Goal: Check status: Check status

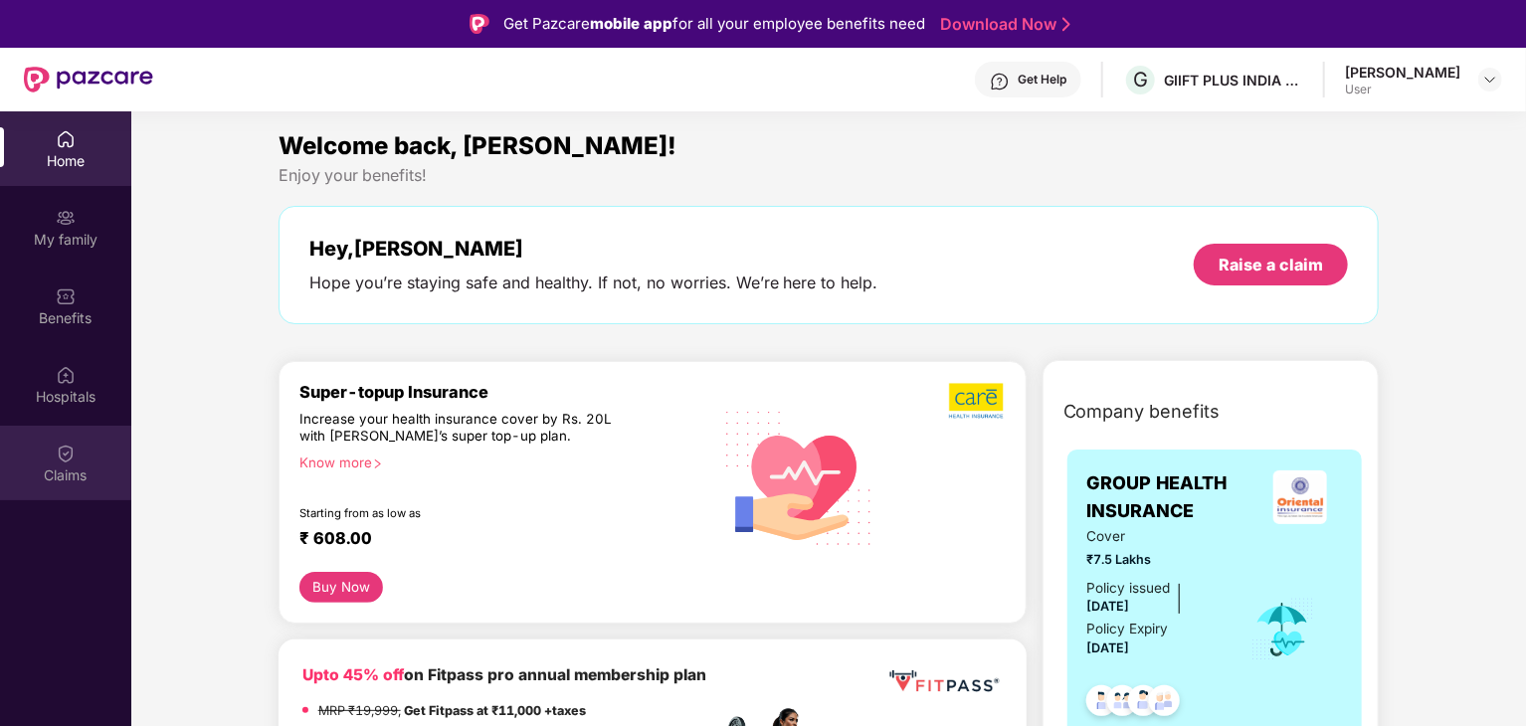
click at [92, 455] on div "Claims" at bounding box center [65, 463] width 131 height 75
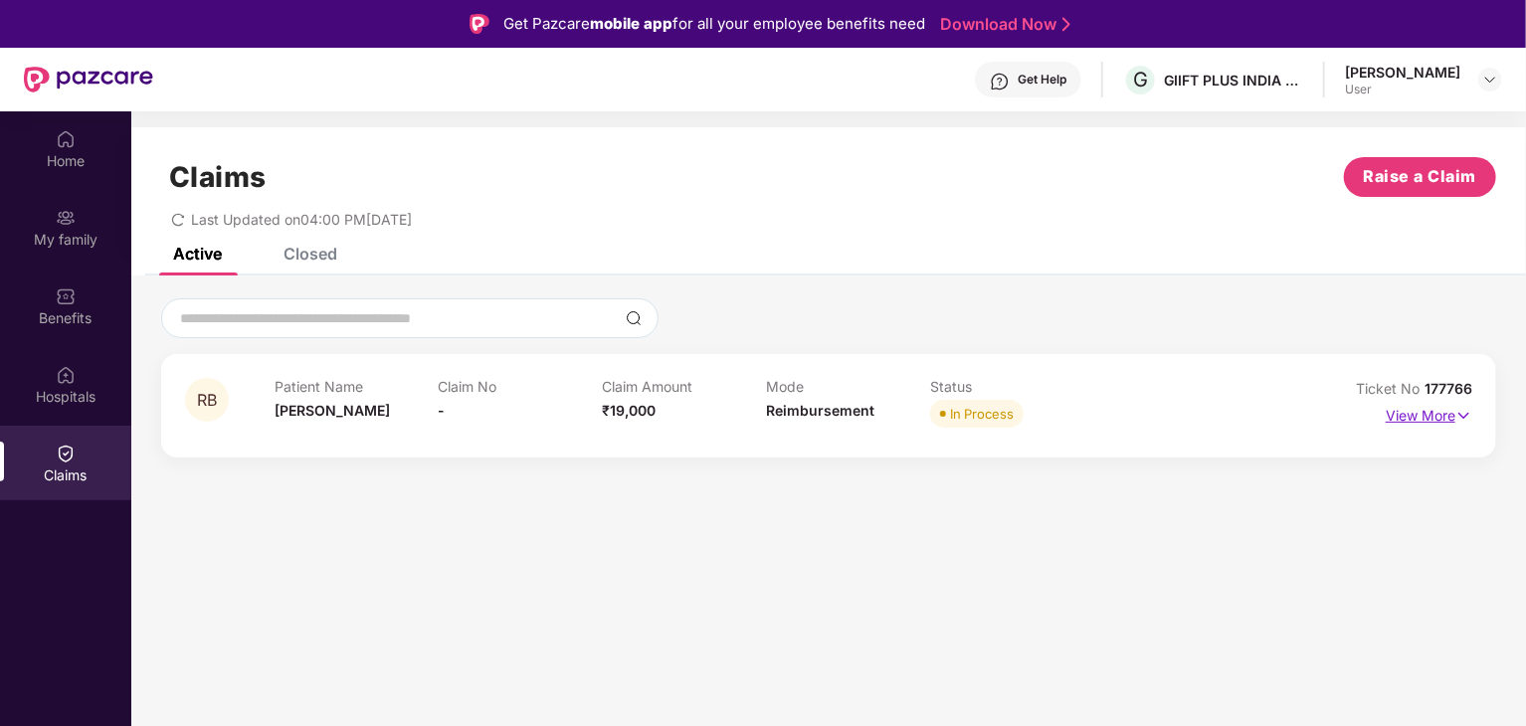
click at [1440, 422] on p "View More" at bounding box center [1429, 413] width 87 height 27
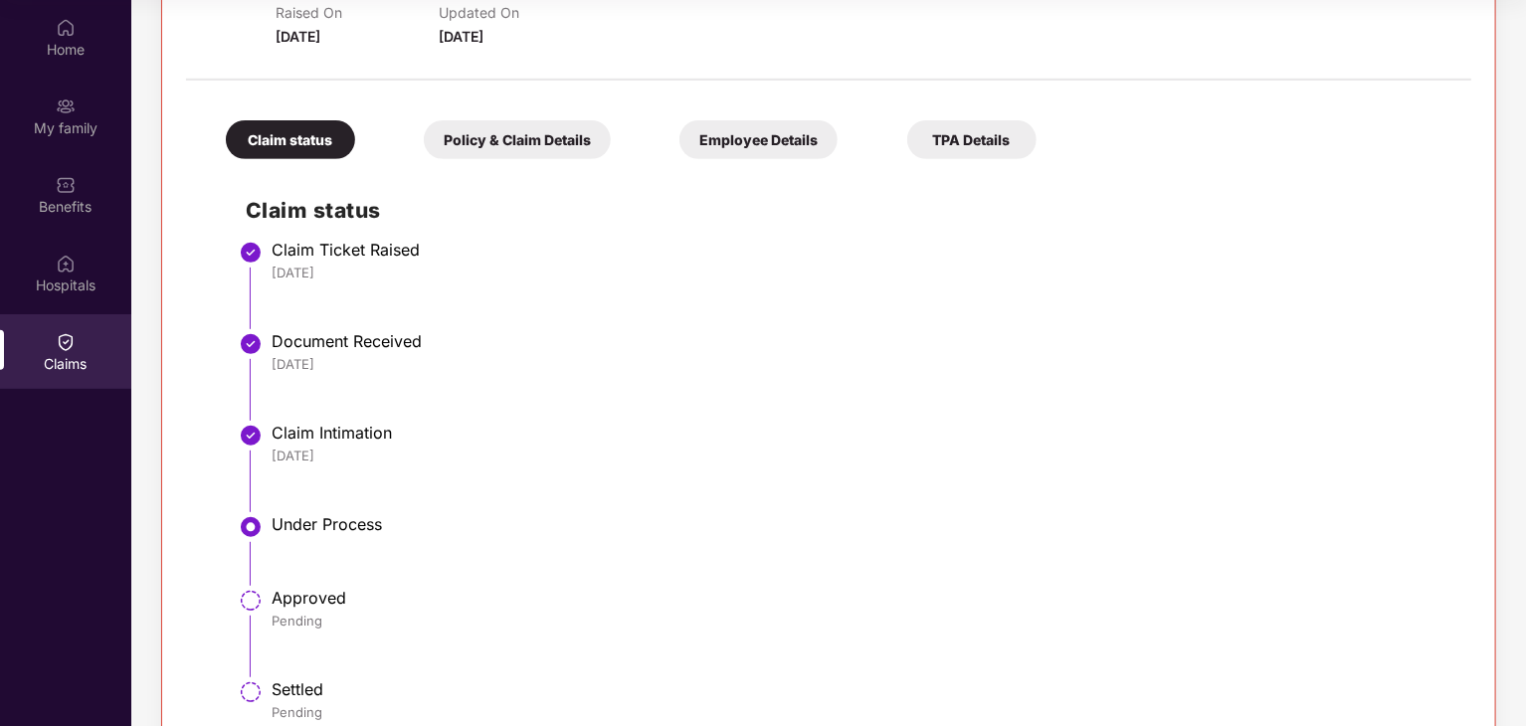
scroll to position [290, 0]
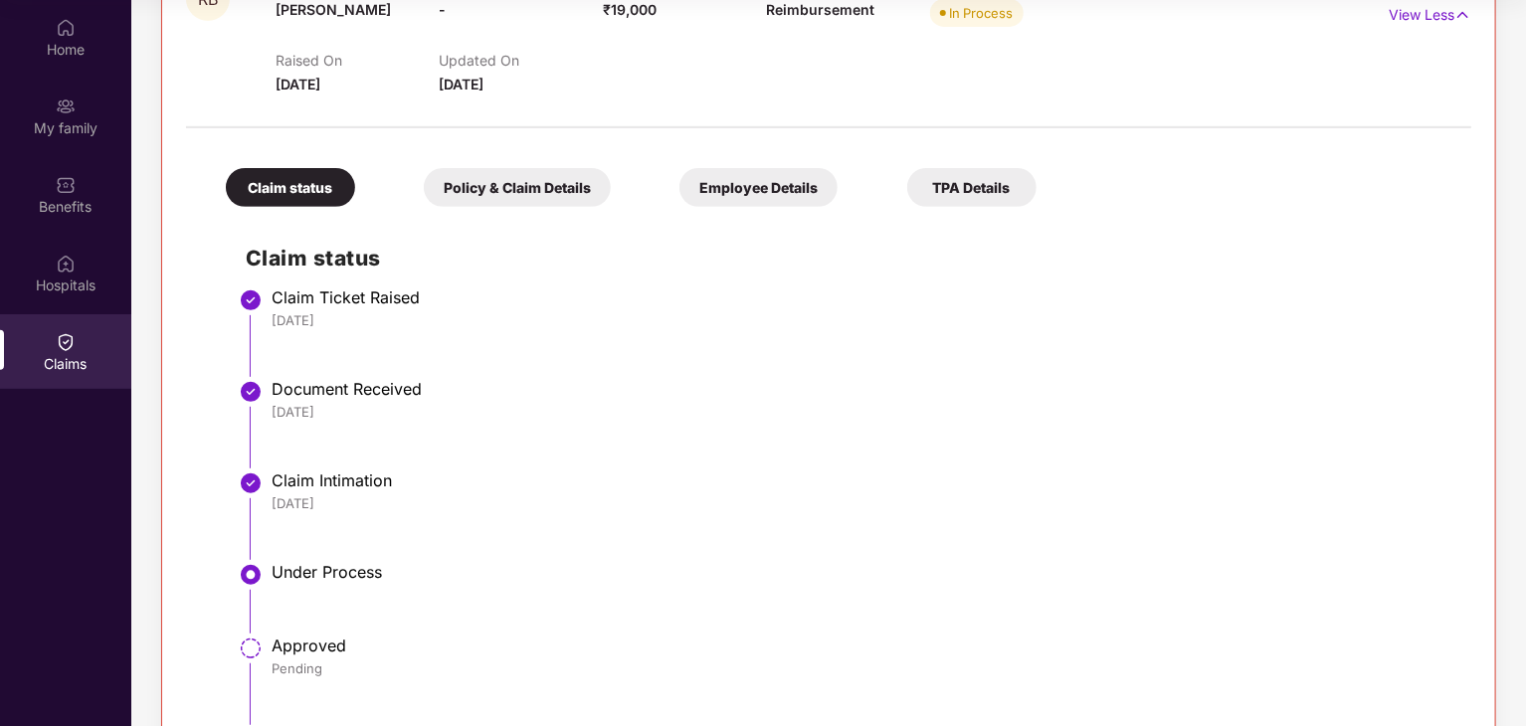
click at [550, 173] on div "Policy & Claim Details" at bounding box center [517, 187] width 187 height 39
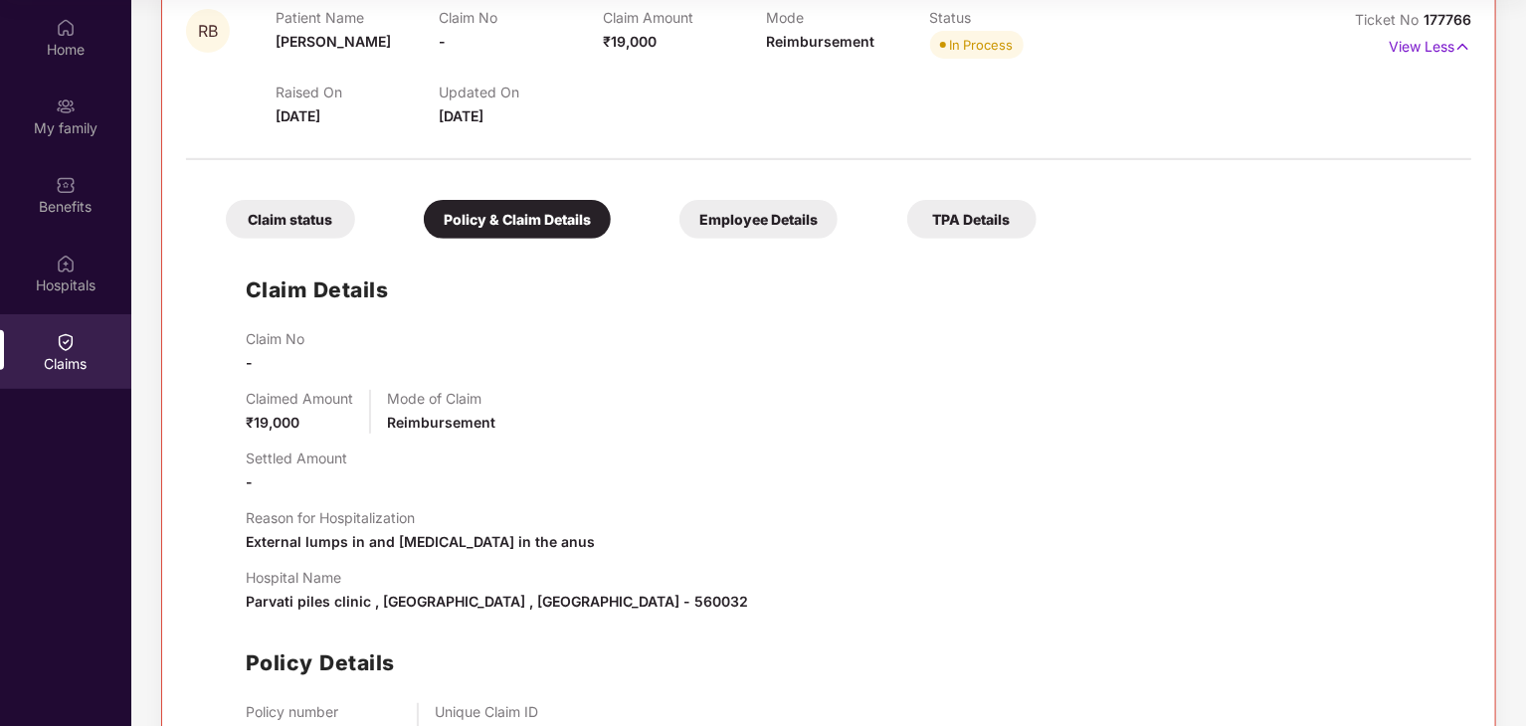
scroll to position [101, 0]
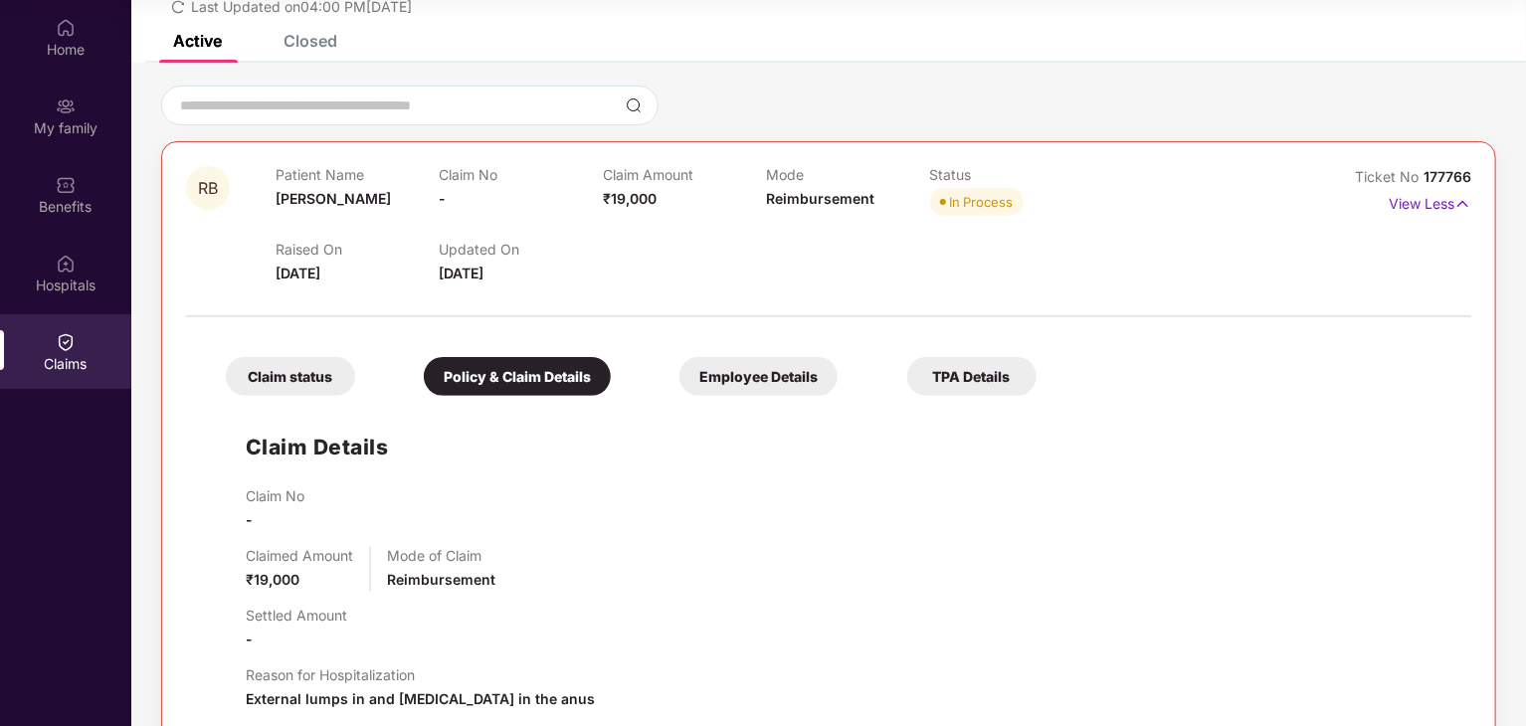
click at [770, 372] on div "Employee Details" at bounding box center [758, 376] width 158 height 39
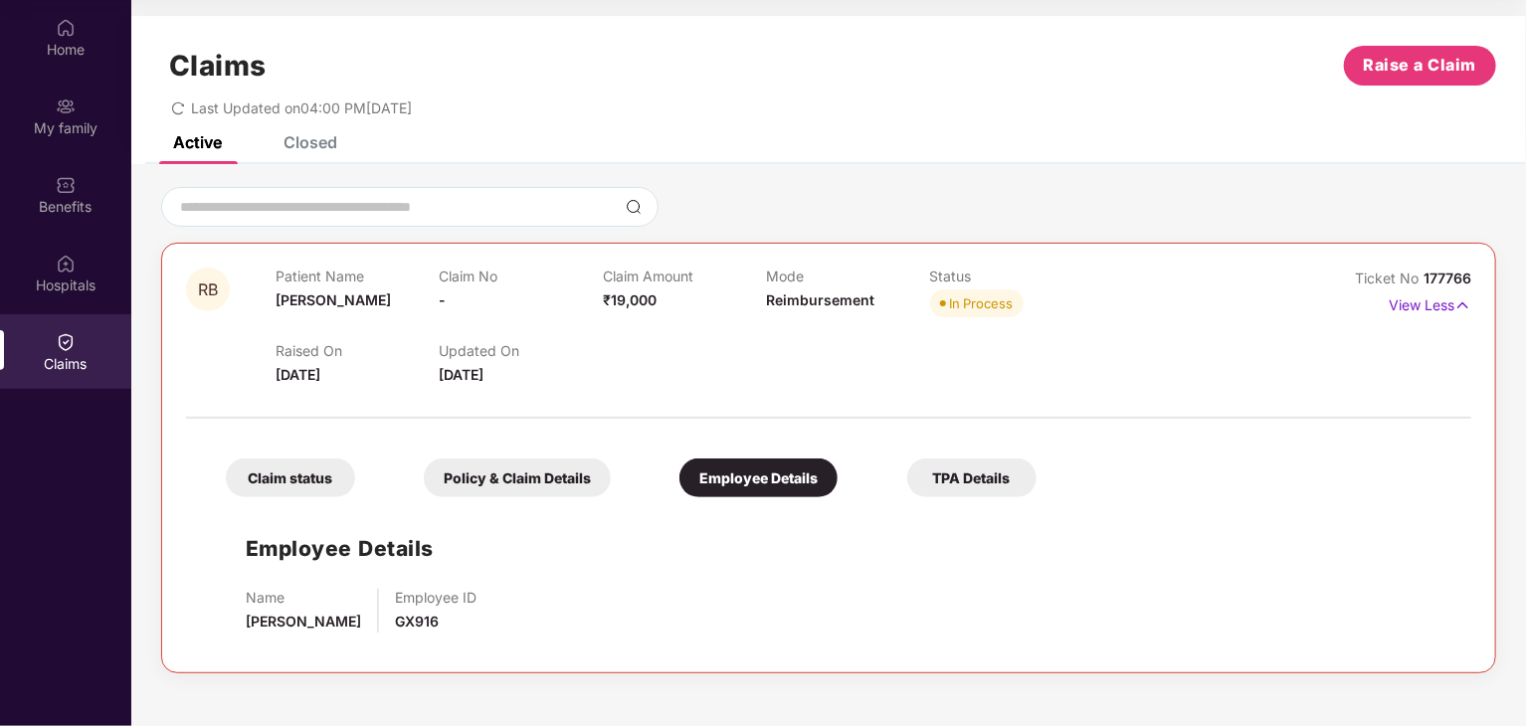
drag, startPoint x: 965, startPoint y: 486, endPoint x: 955, endPoint y: 482, distance: 10.7
click at [963, 486] on div "TPA Details" at bounding box center [971, 478] width 129 height 39
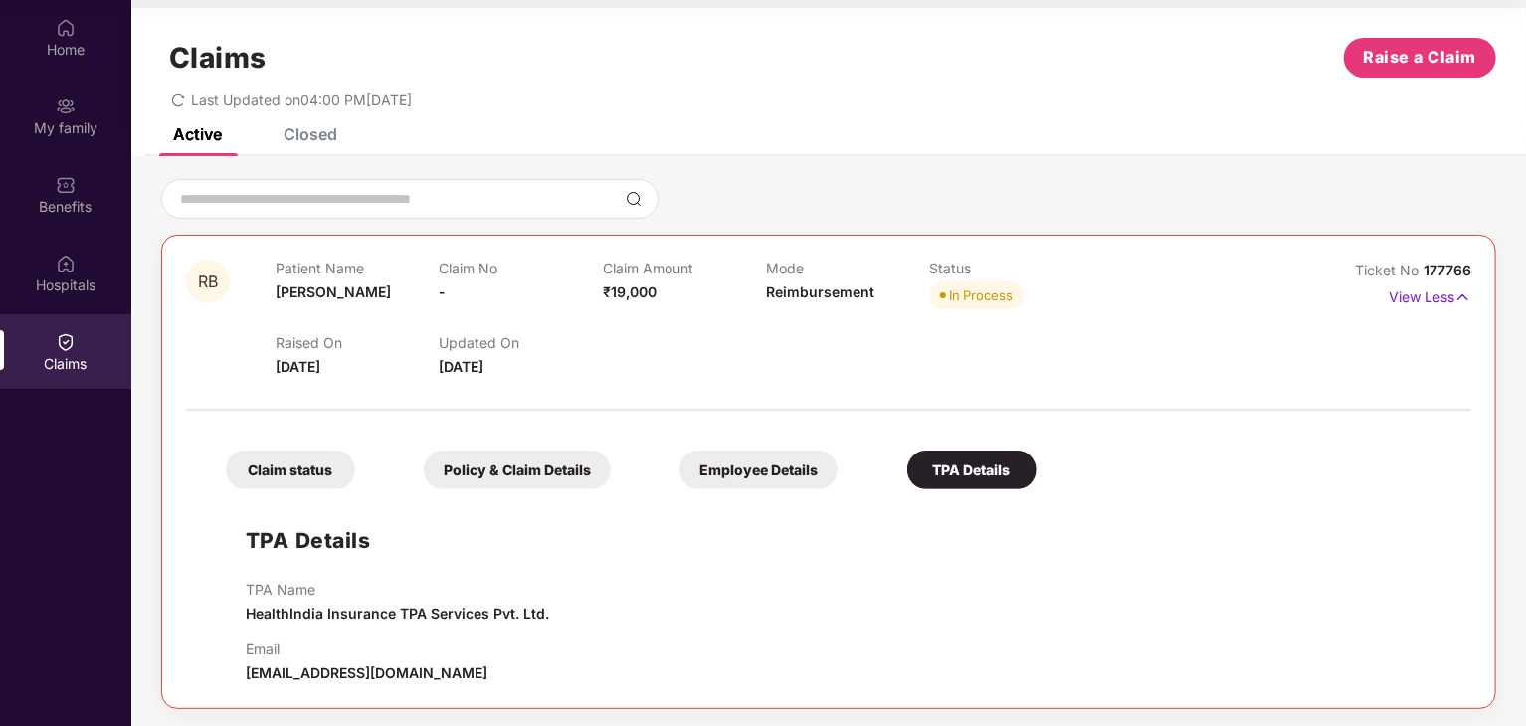
scroll to position [11, 0]
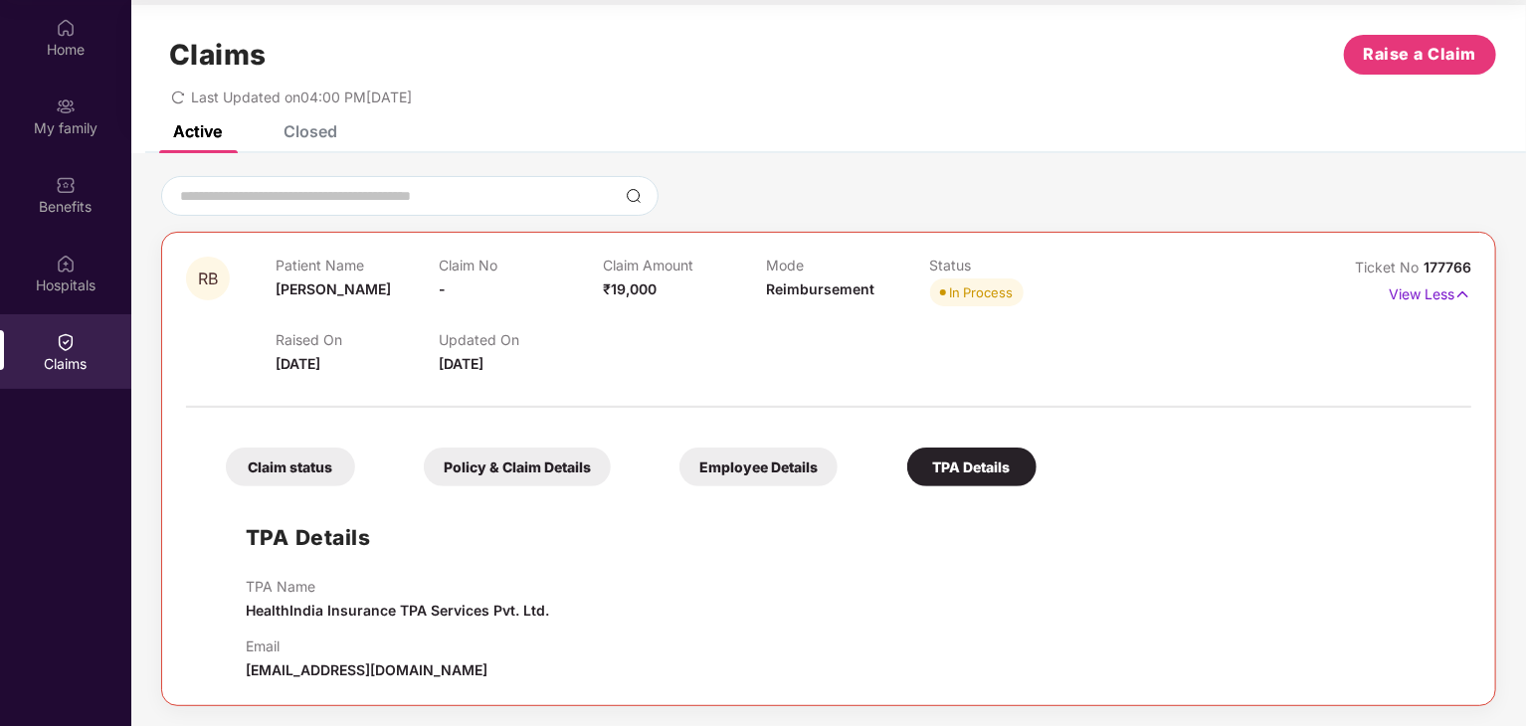
click at [748, 484] on div "Employee Details" at bounding box center [758, 467] width 158 height 39
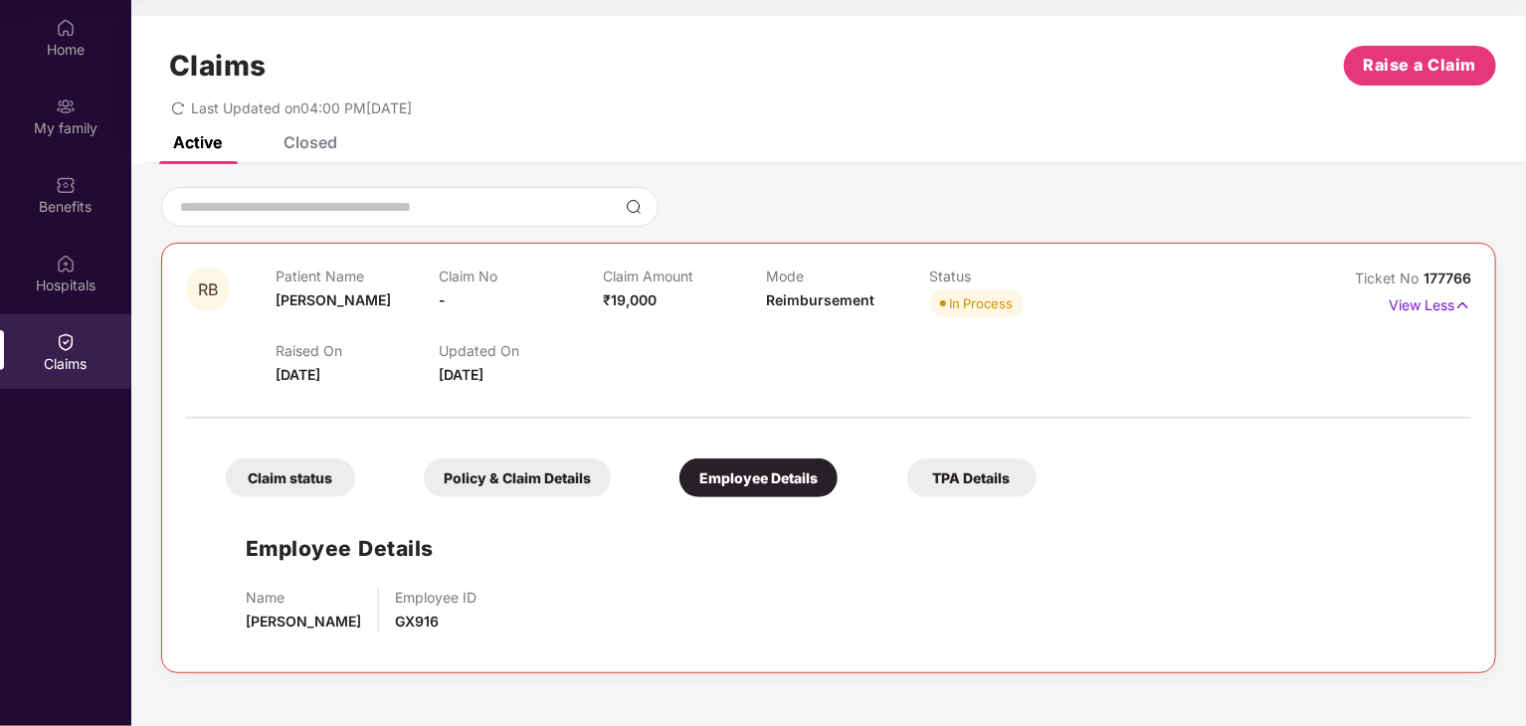
click at [447, 493] on div "Policy & Claim Details" at bounding box center [517, 478] width 187 height 39
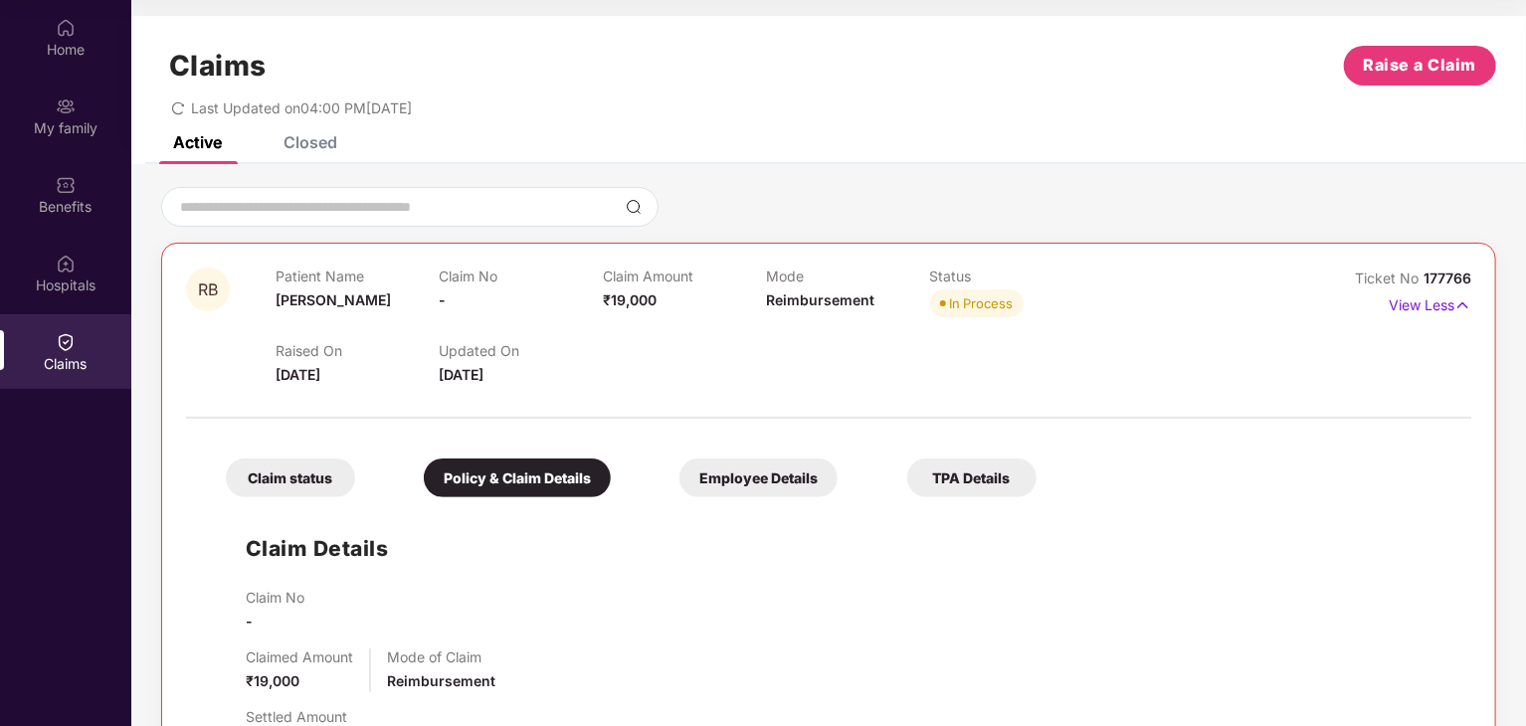
click at [227, 477] on div "Claim status" at bounding box center [290, 478] width 129 height 39
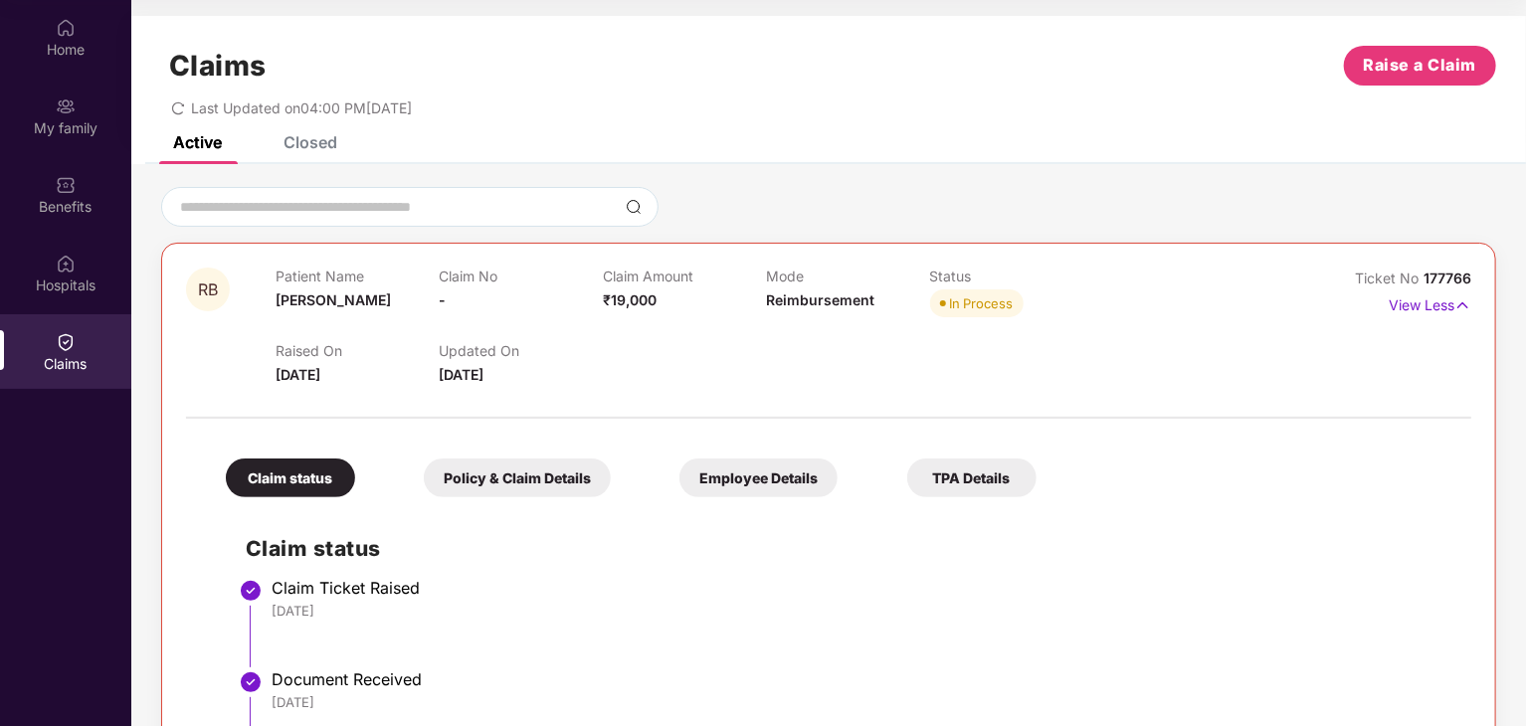
click at [323, 142] on div "Closed" at bounding box center [310, 142] width 54 height 20
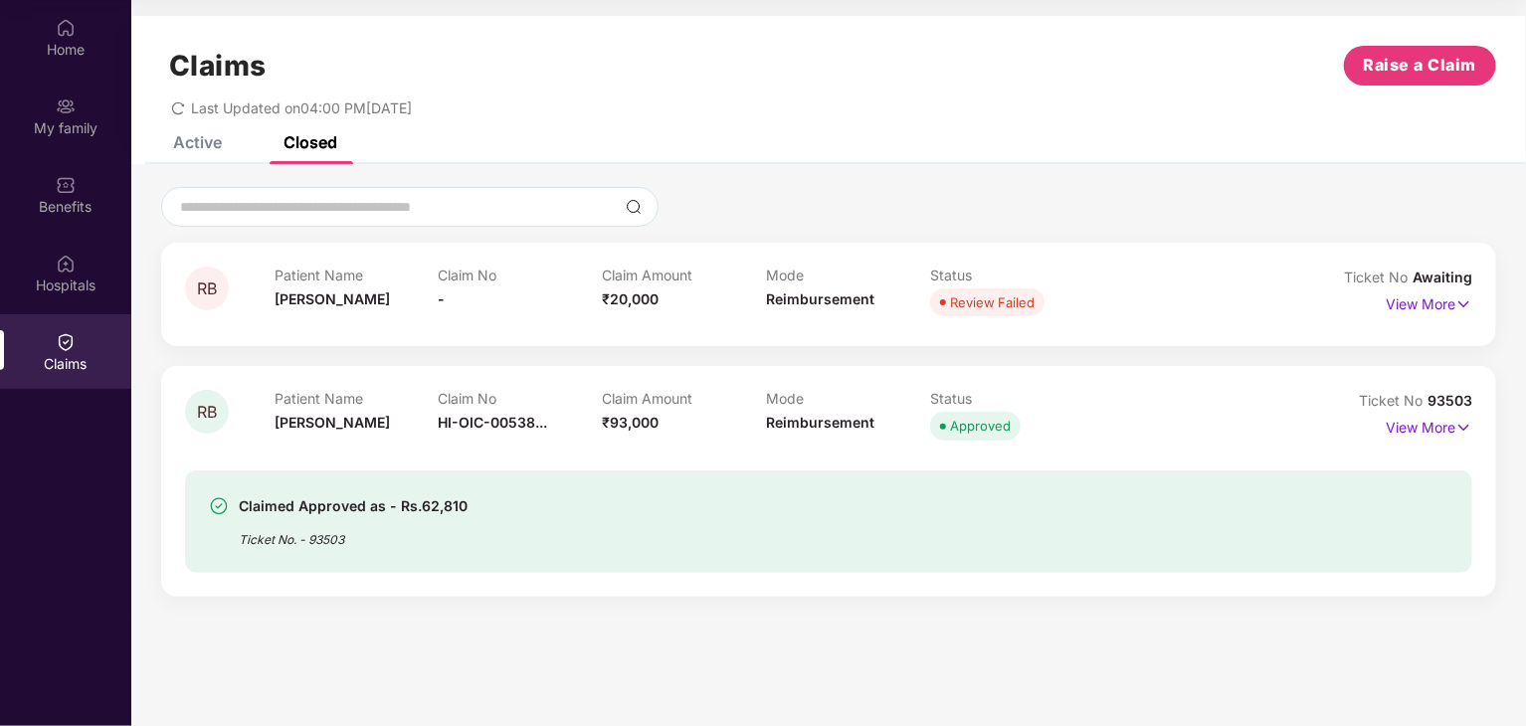
click at [448, 513] on div "Claimed Approved as - Rs.62,810" at bounding box center [353, 506] width 229 height 24
drag, startPoint x: 1426, startPoint y: 429, endPoint x: 1434, endPoint y: 409, distance: 21.4
click at [1425, 429] on p "View More" at bounding box center [1429, 425] width 87 height 27
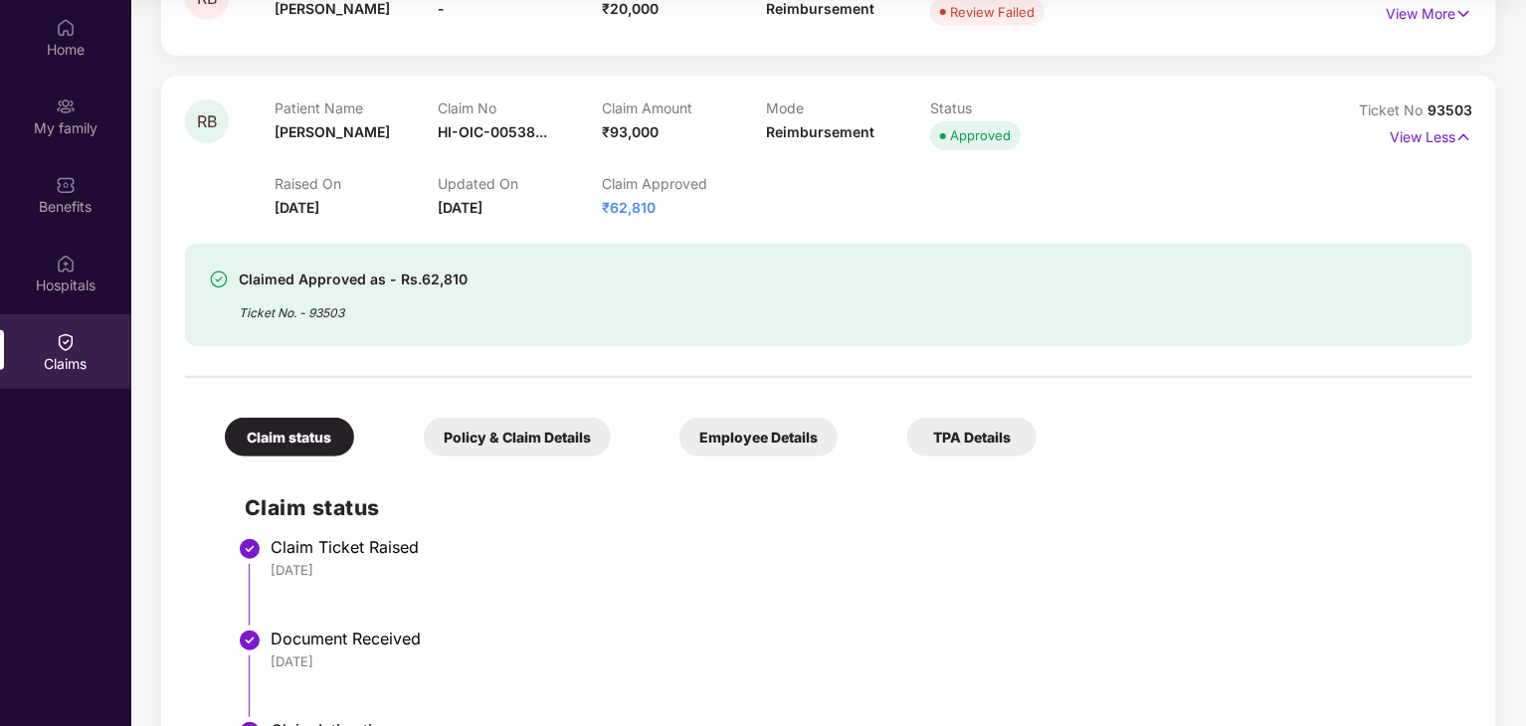
scroll to position [557, 0]
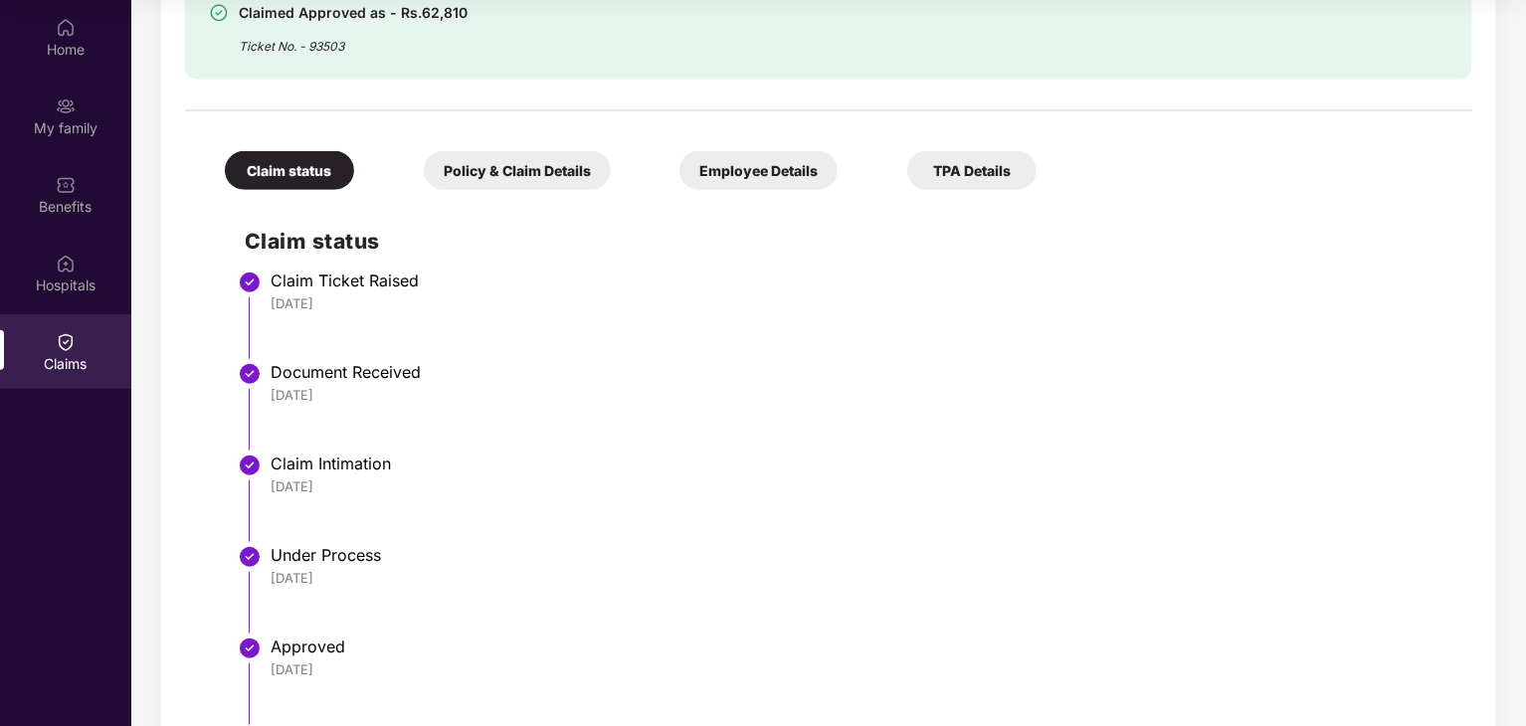
click at [550, 172] on div "Policy & Claim Details" at bounding box center [517, 170] width 187 height 39
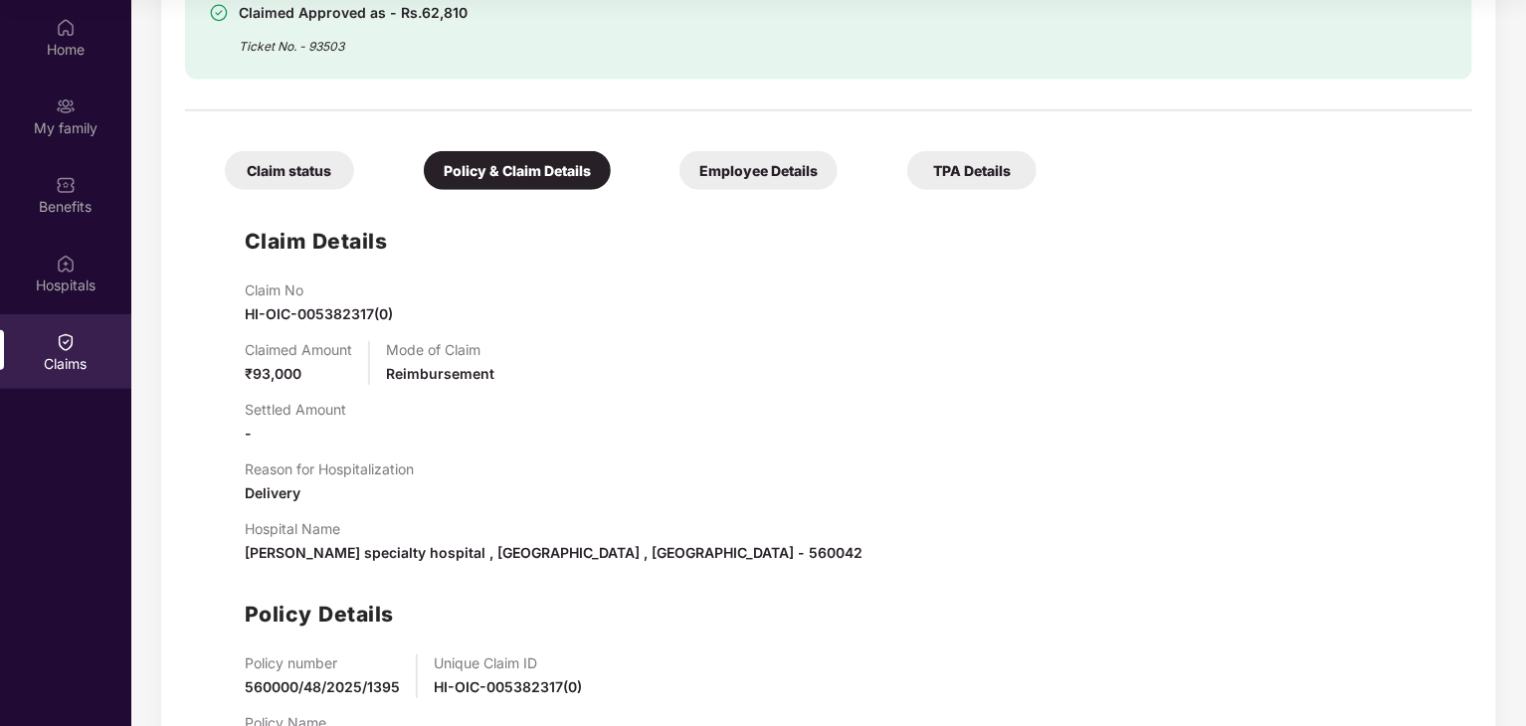
scroll to position [649, 0]
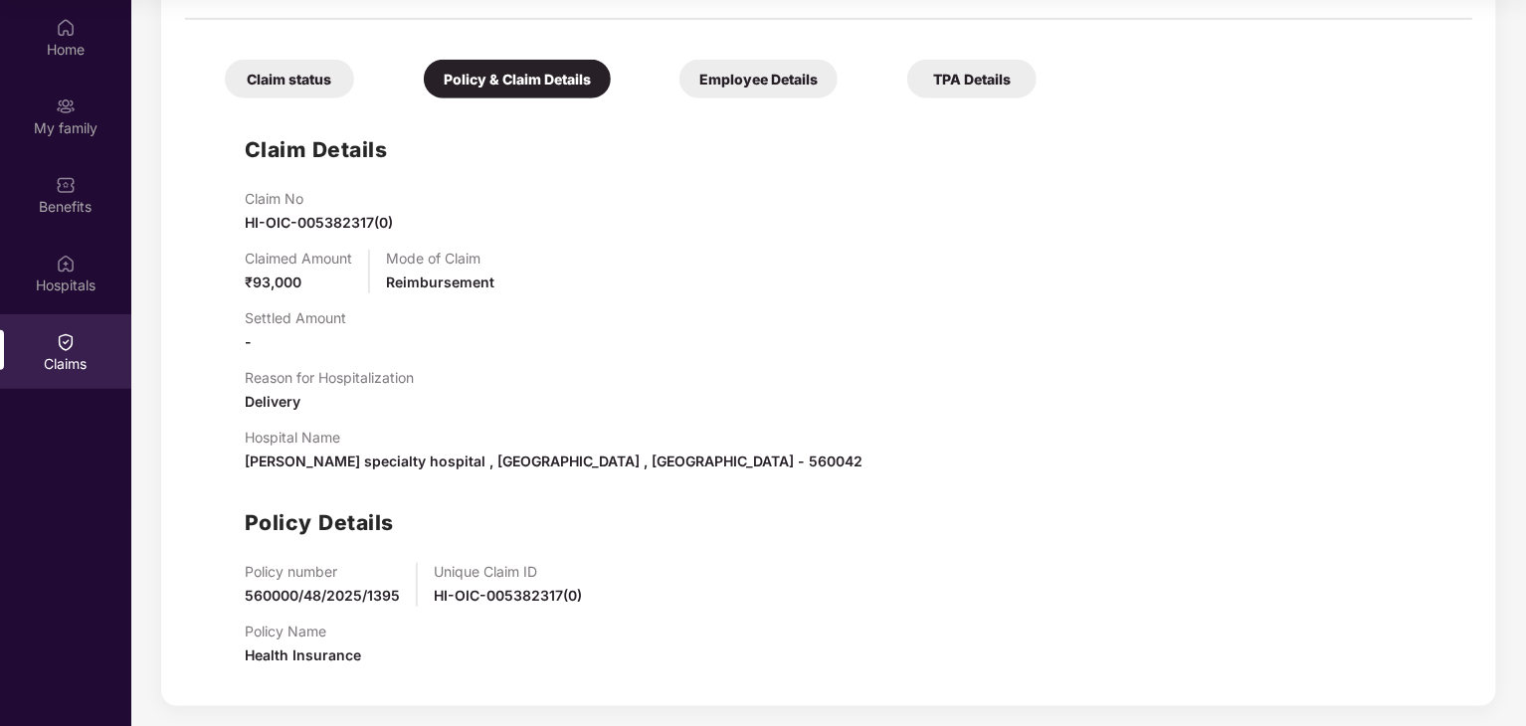
click at [761, 72] on div "Employee Details" at bounding box center [758, 79] width 158 height 39
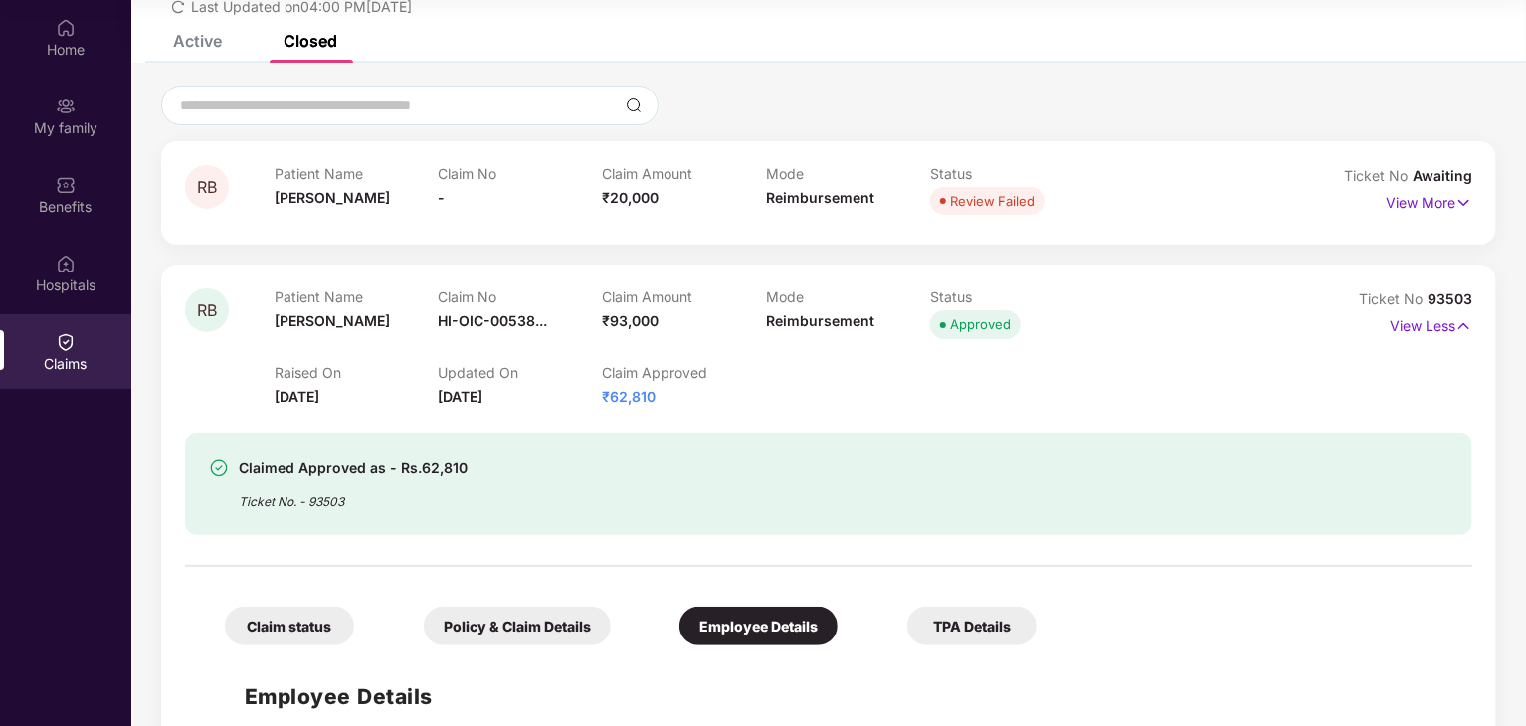
scroll to position [215, 0]
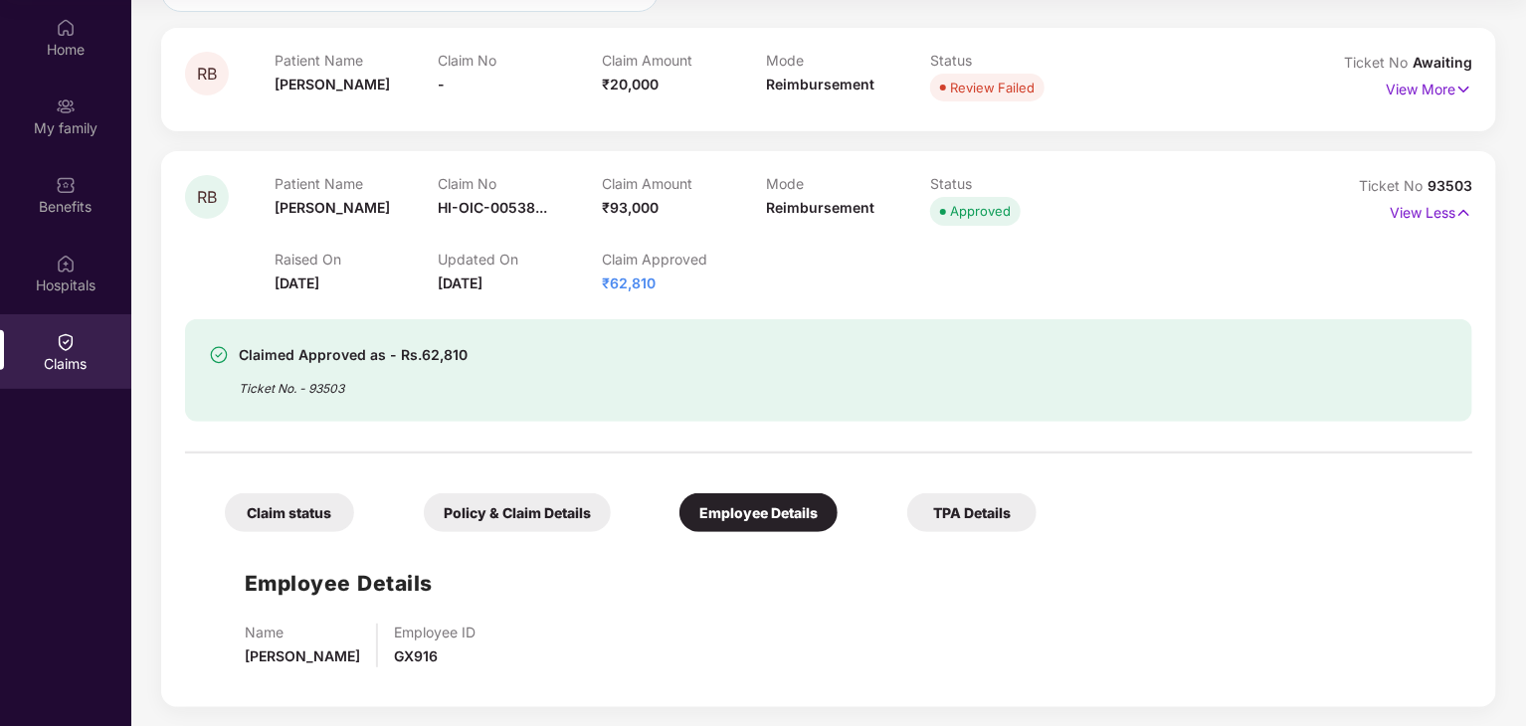
click at [923, 516] on div "TPA Details" at bounding box center [971, 512] width 129 height 39
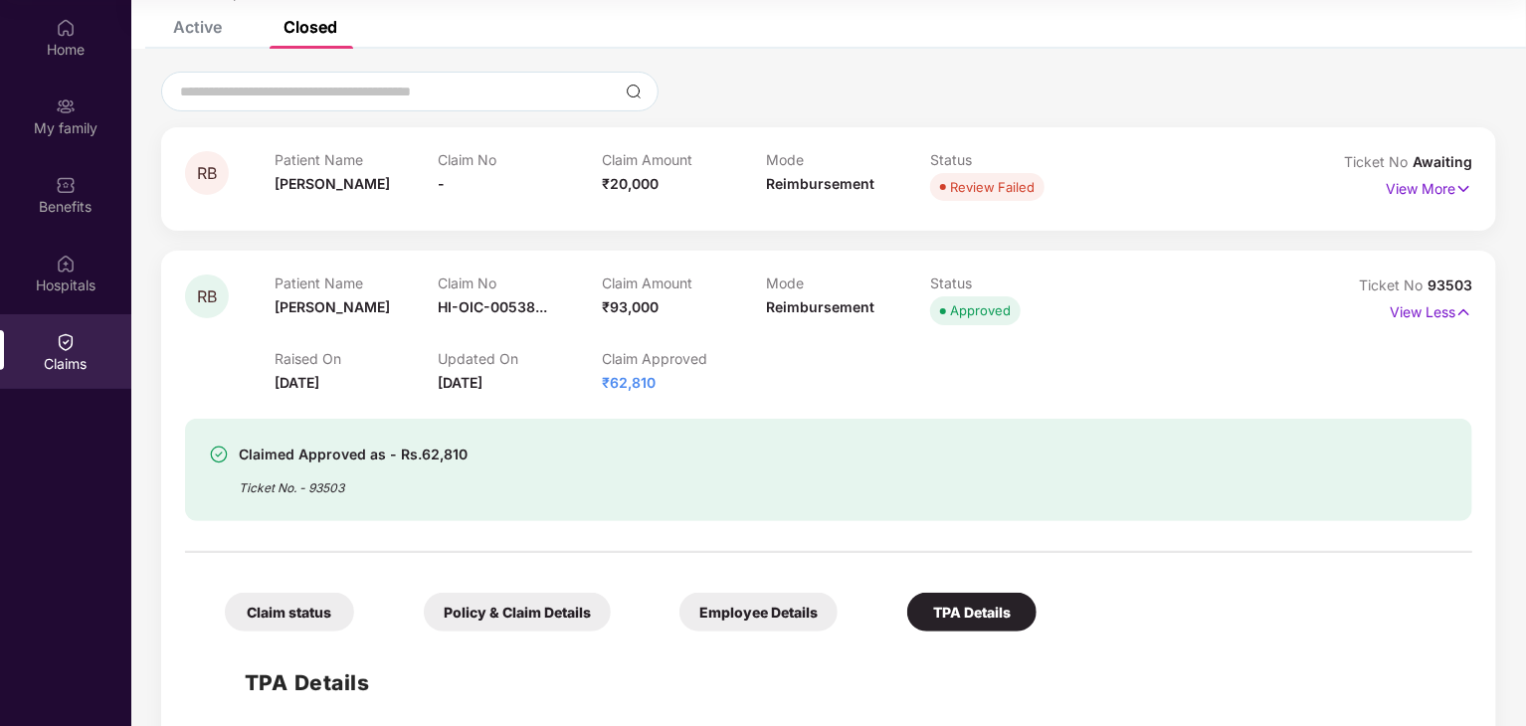
scroll to position [0, 0]
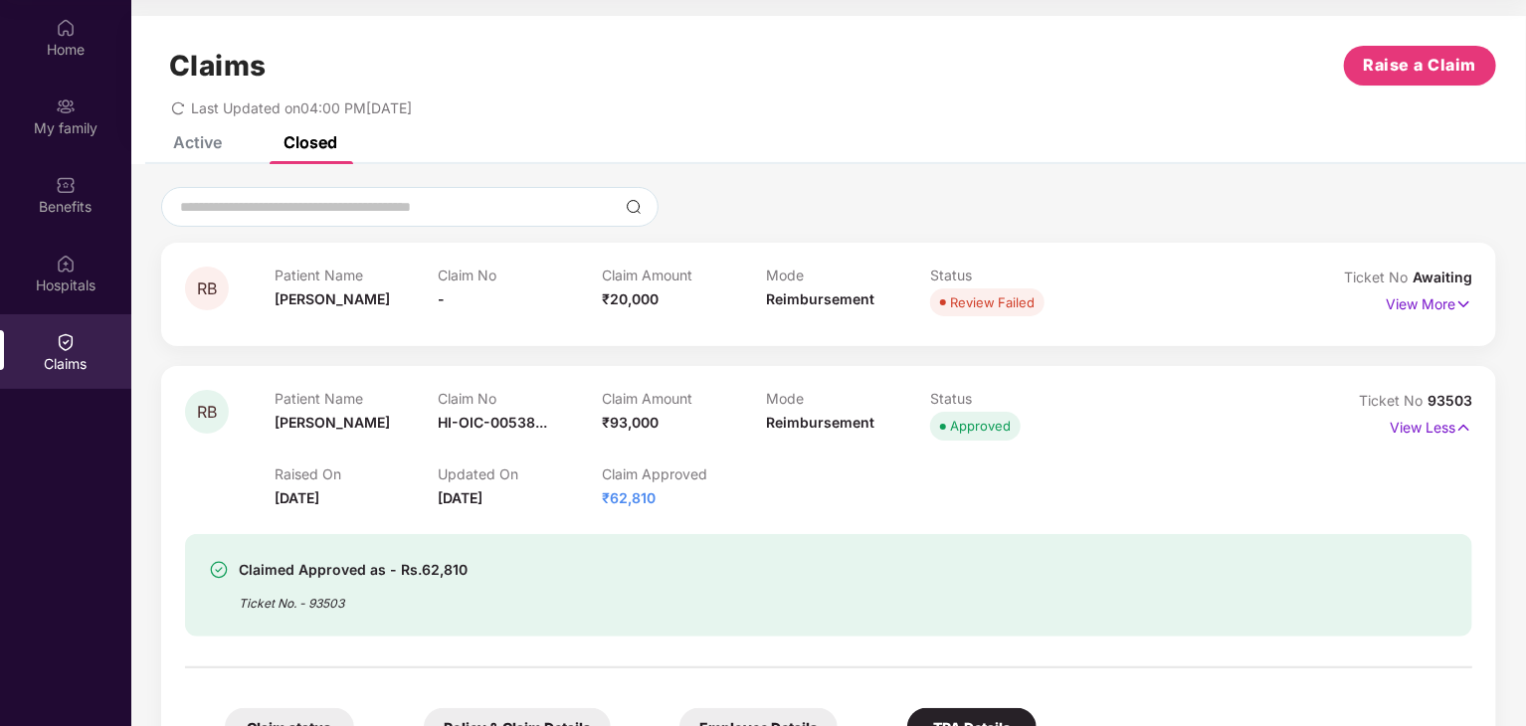
click at [206, 140] on div "Active" at bounding box center [197, 142] width 49 height 20
